Goal: Download file/media

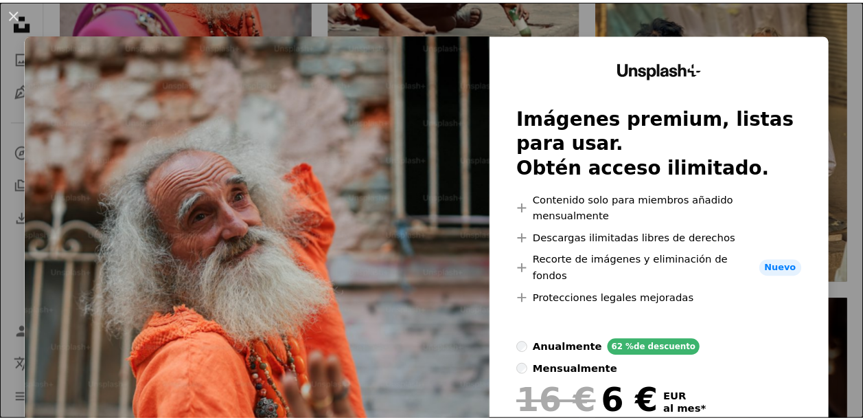
scroll to position [0, 259]
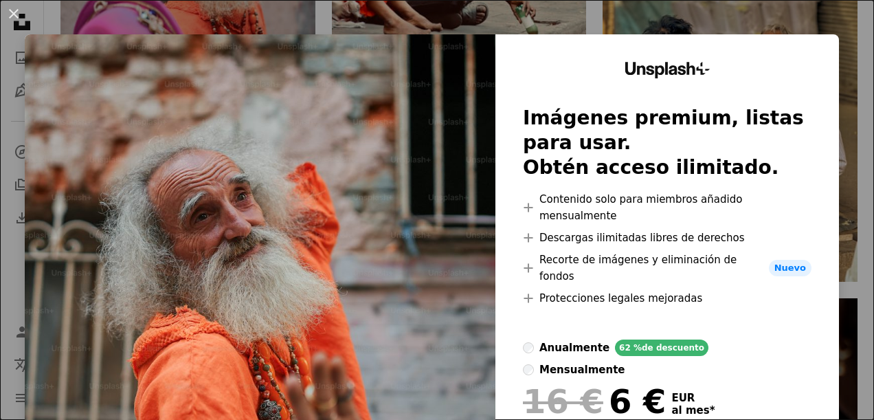
click at [827, 190] on div "Unsplash+ Imágenes premium, listas para usar. Obtén acceso ilimitado. A plus si…" at bounding box center [666, 285] width 343 height 503
click at [839, 146] on div "An X shape Unsplash+ Imágenes premium, listas para usar. Obtén acceso ilimitado…" at bounding box center [437, 210] width 874 height 420
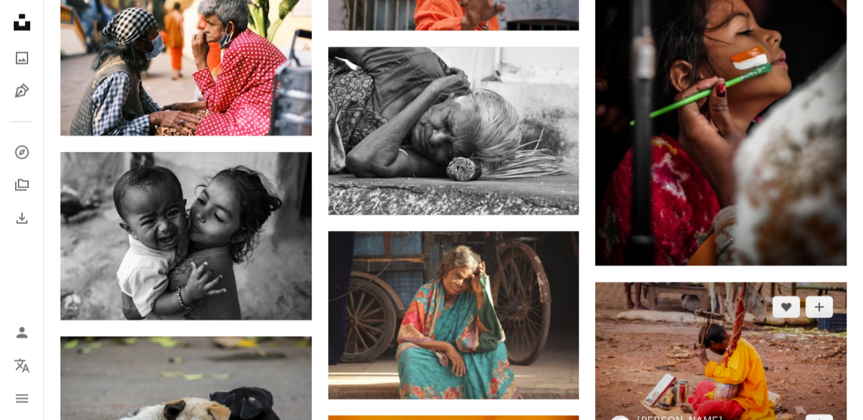
scroll to position [1117, 0]
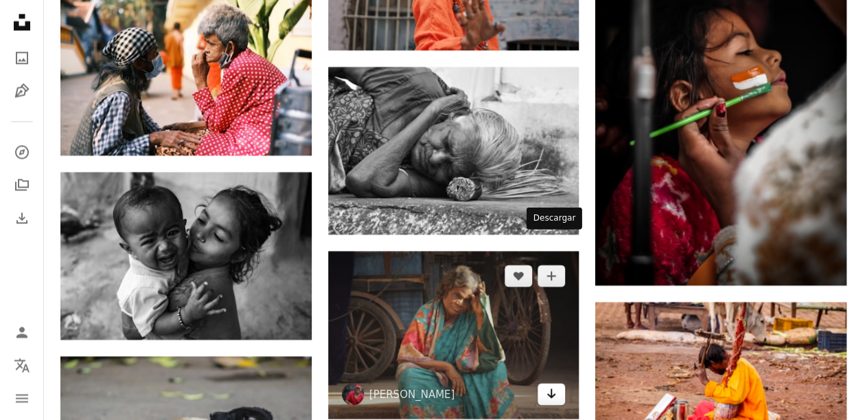
click at [550, 385] on icon "Arrow pointing down" at bounding box center [551, 393] width 11 height 16
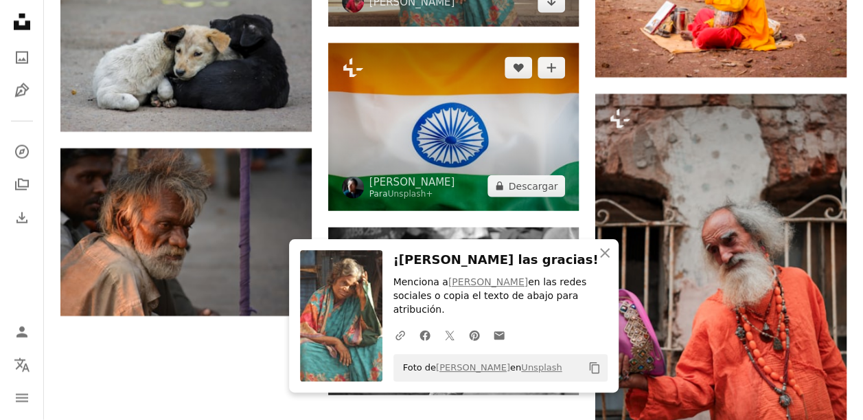
scroll to position [1508, 0]
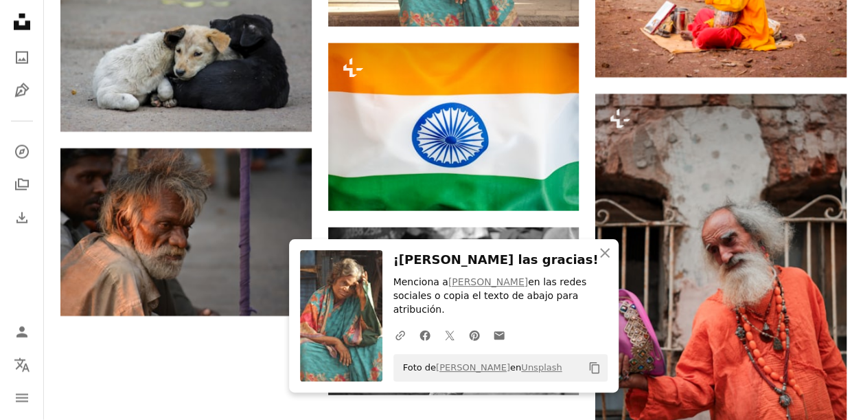
click at [606, 258] on icon "button" at bounding box center [605, 253] width 10 height 10
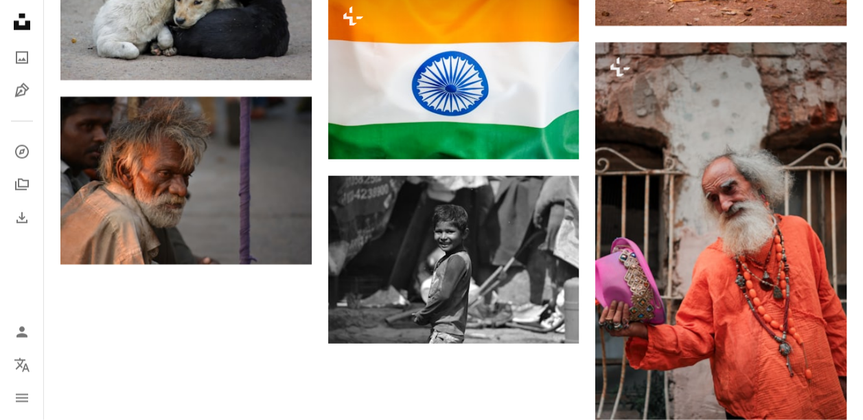
scroll to position [1561, 0]
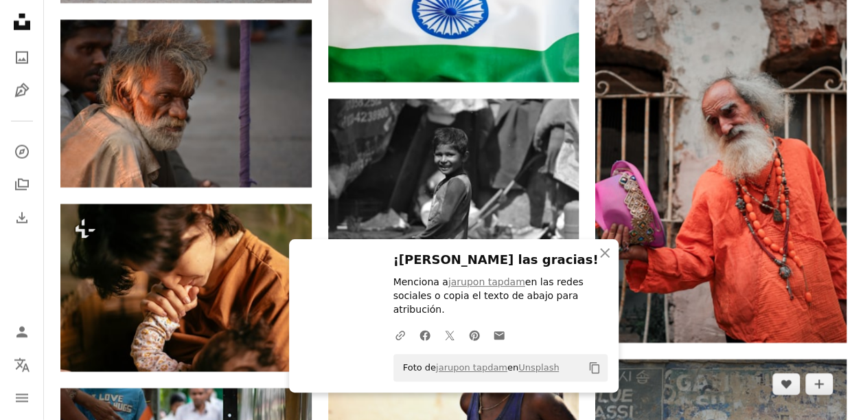
scroll to position [1638, 0]
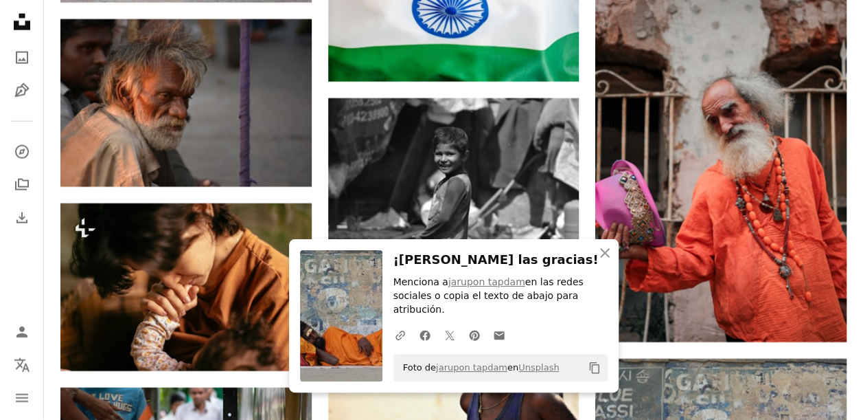
click at [602, 258] on icon "button" at bounding box center [605, 253] width 10 height 10
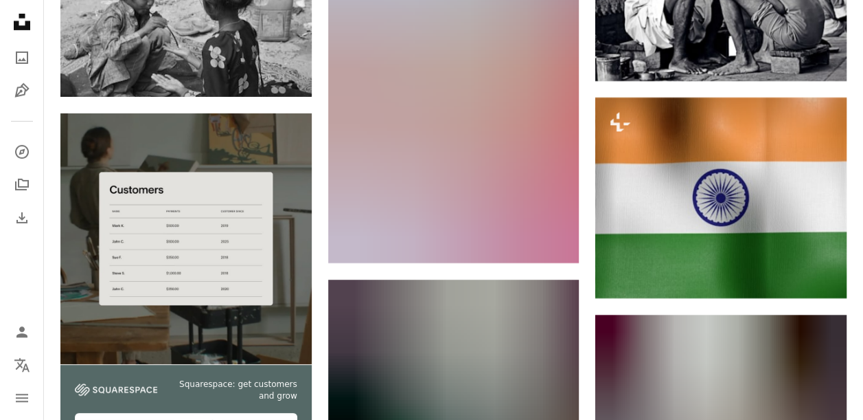
scroll to position [2434, 0]
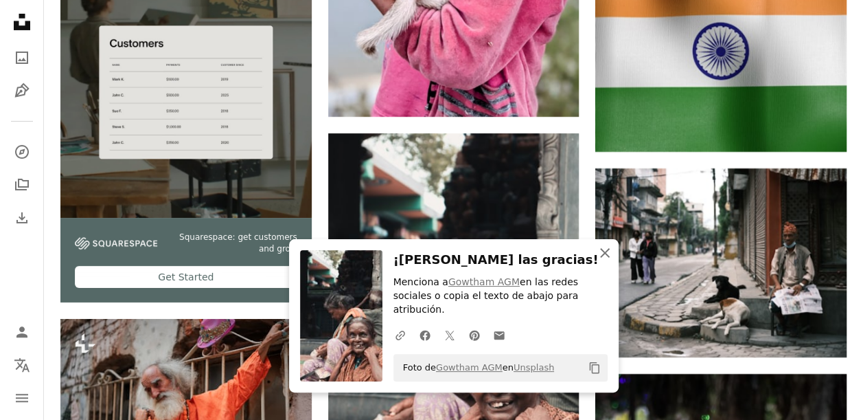
click at [602, 261] on icon "An X shape" at bounding box center [605, 253] width 16 height 16
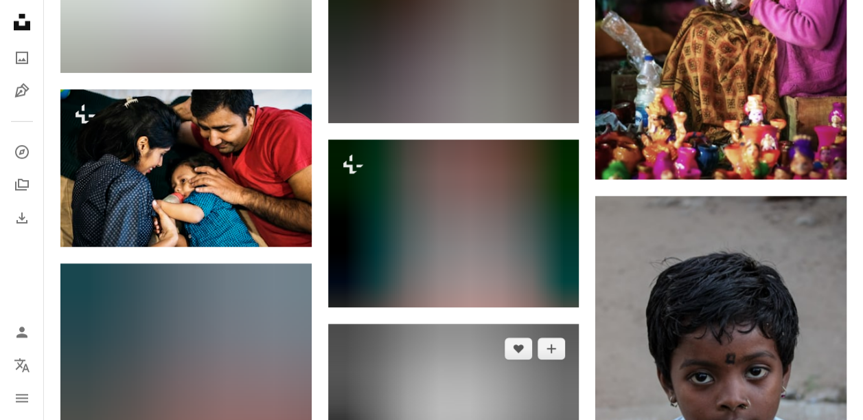
scroll to position [3005, 0]
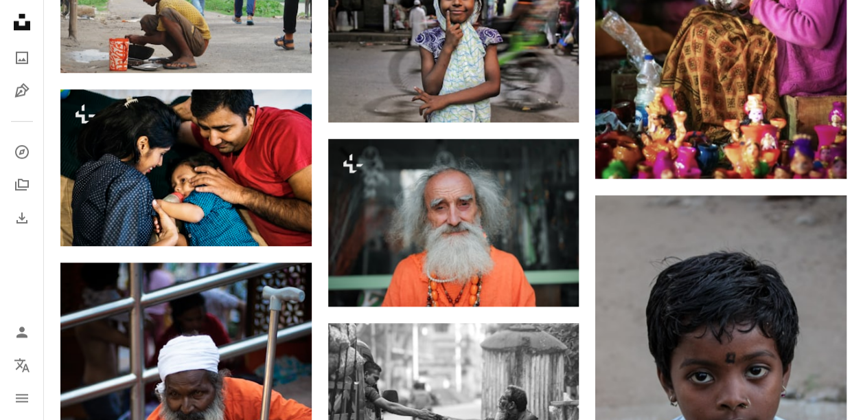
click at [857, 161] on div "Plus sign for Unsplash+ A heart A plus sign Getty Images Para Unsplash+ A lock …" at bounding box center [453, 75] width 819 height 5474
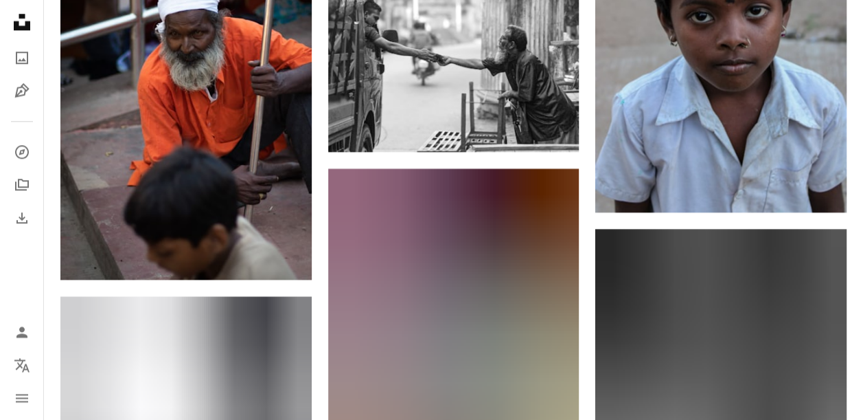
scroll to position [3367, 0]
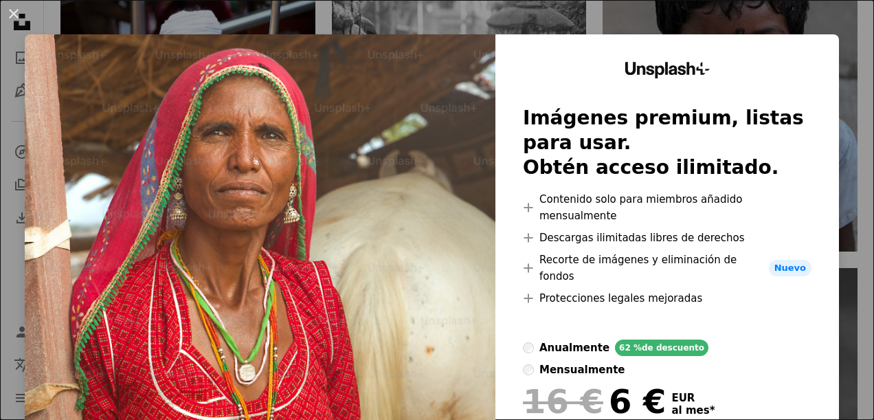
click at [826, 113] on div "Unsplash+ Imágenes premium, listas para usar. Obtén acceso ilimitado. A plus si…" at bounding box center [666, 285] width 343 height 503
click at [838, 117] on div "An X shape Unsplash+ Imágenes premium, listas para usar. Obtén acceso ilimitado…" at bounding box center [437, 210] width 874 height 420
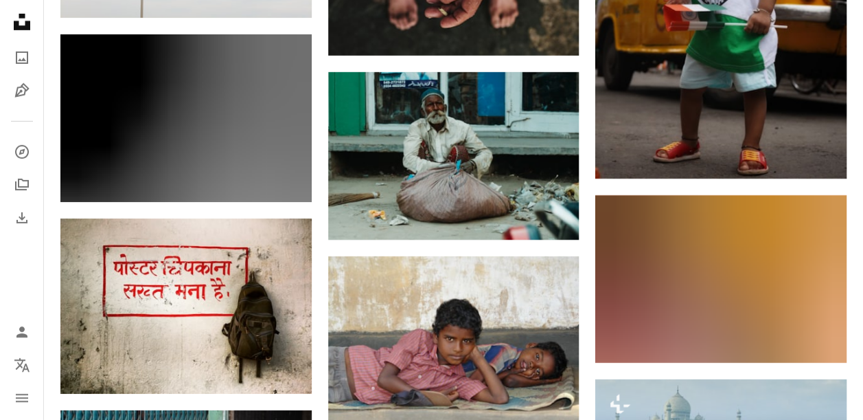
scroll to position [4849, 0]
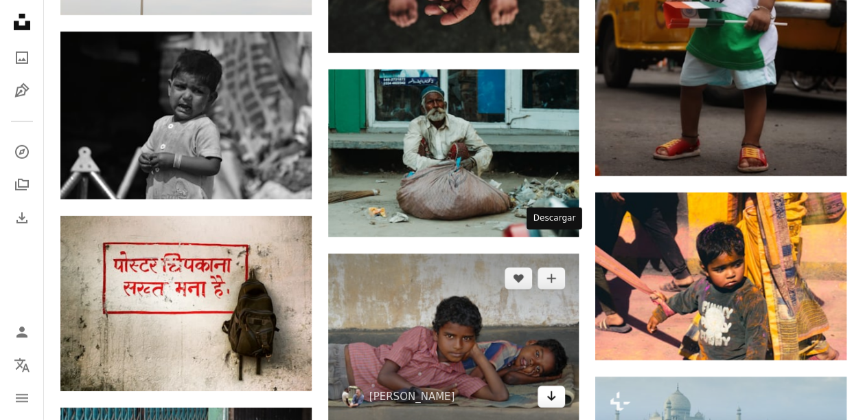
click at [552, 391] on icon "Descargar" at bounding box center [551, 396] width 9 height 10
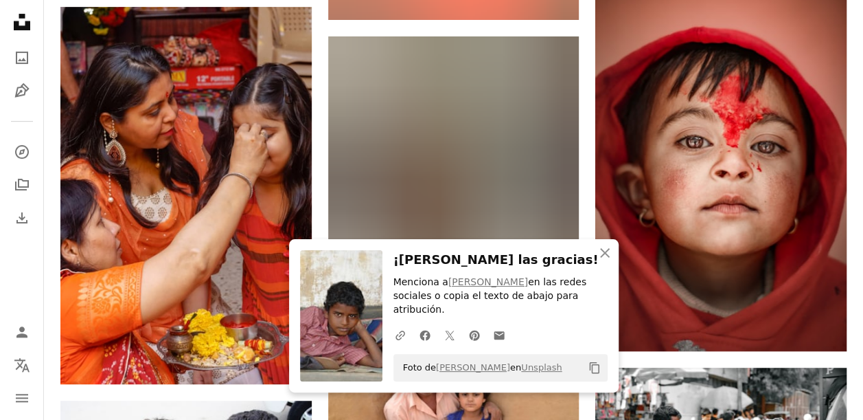
scroll to position [5434, 0]
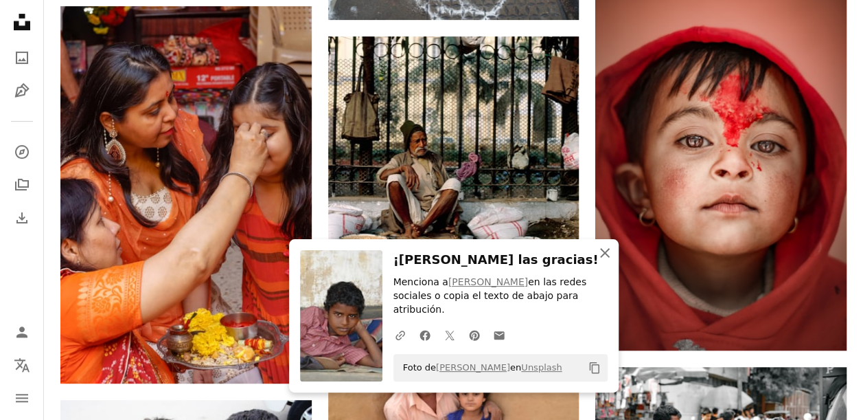
click at [600, 261] on icon "An X shape" at bounding box center [605, 253] width 16 height 16
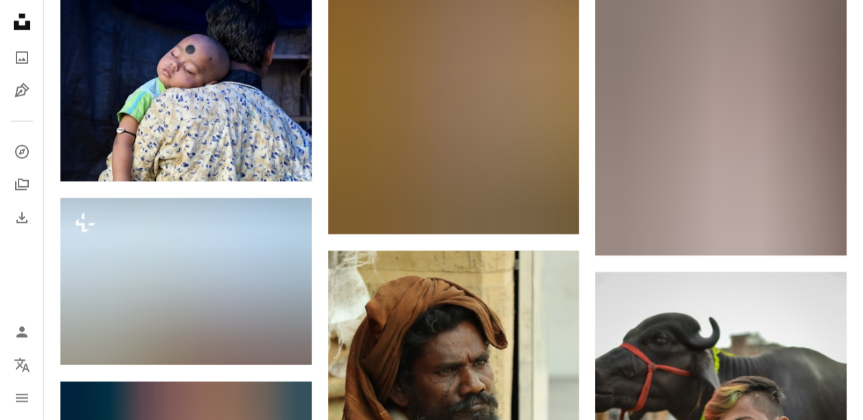
scroll to position [7044, 0]
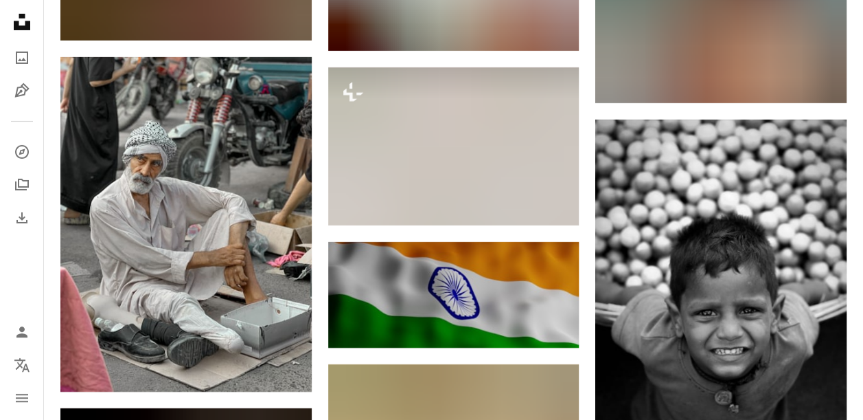
scroll to position [10236, 0]
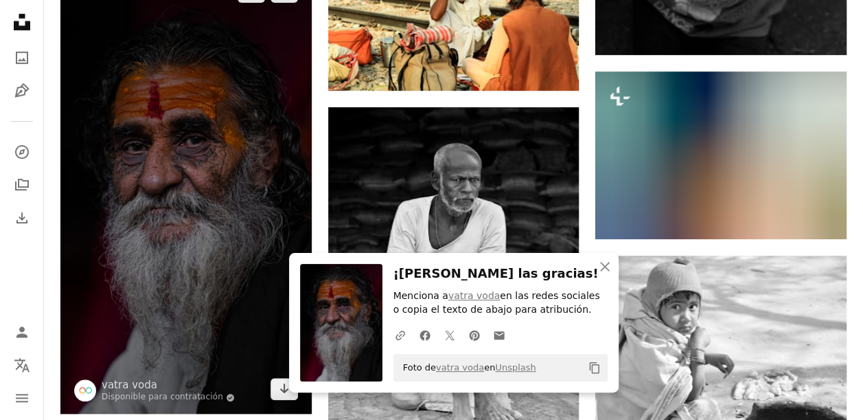
scroll to position [10676, 0]
